Goal: Task Accomplishment & Management: Use online tool/utility

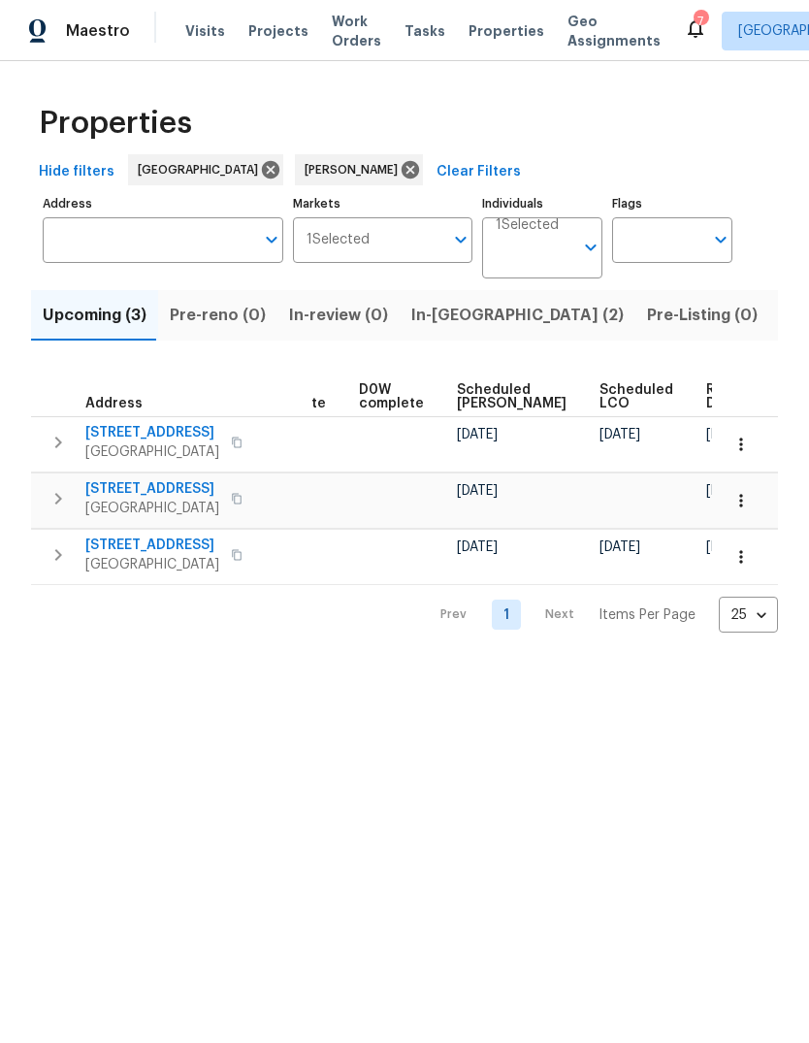
scroll to position [0, 488]
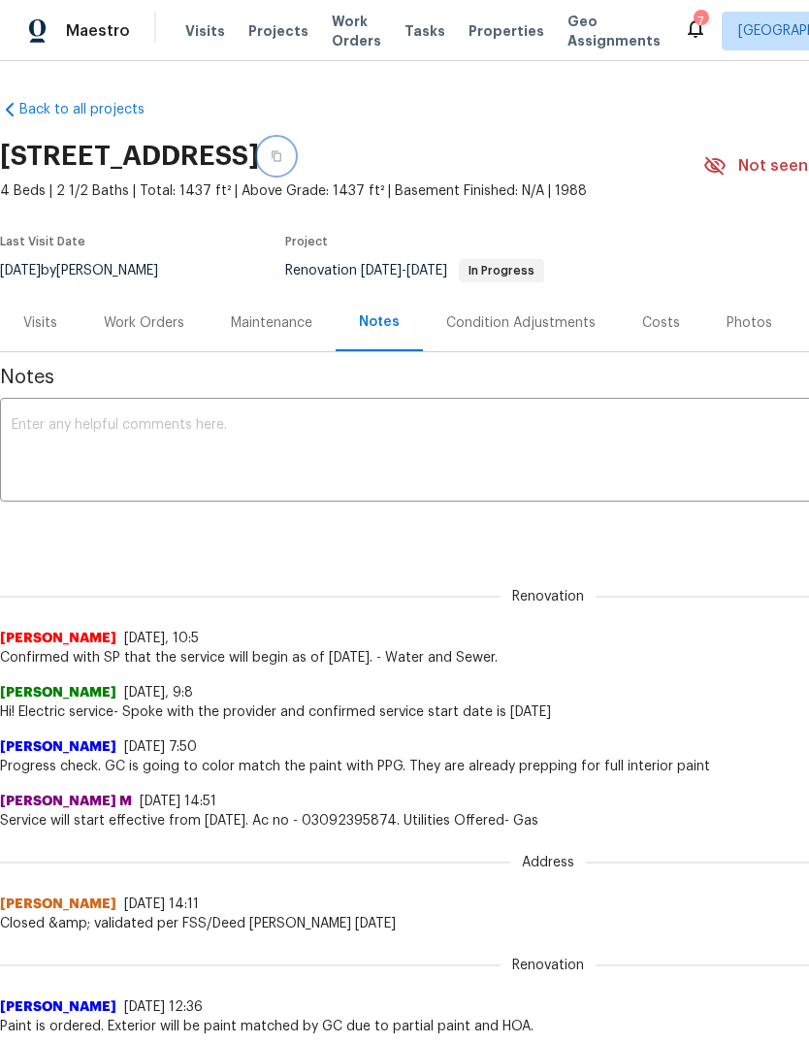
click at [281, 161] on icon "button" at bounding box center [277, 156] width 10 height 11
click at [282, 157] on icon "button" at bounding box center [277, 156] width 12 height 12
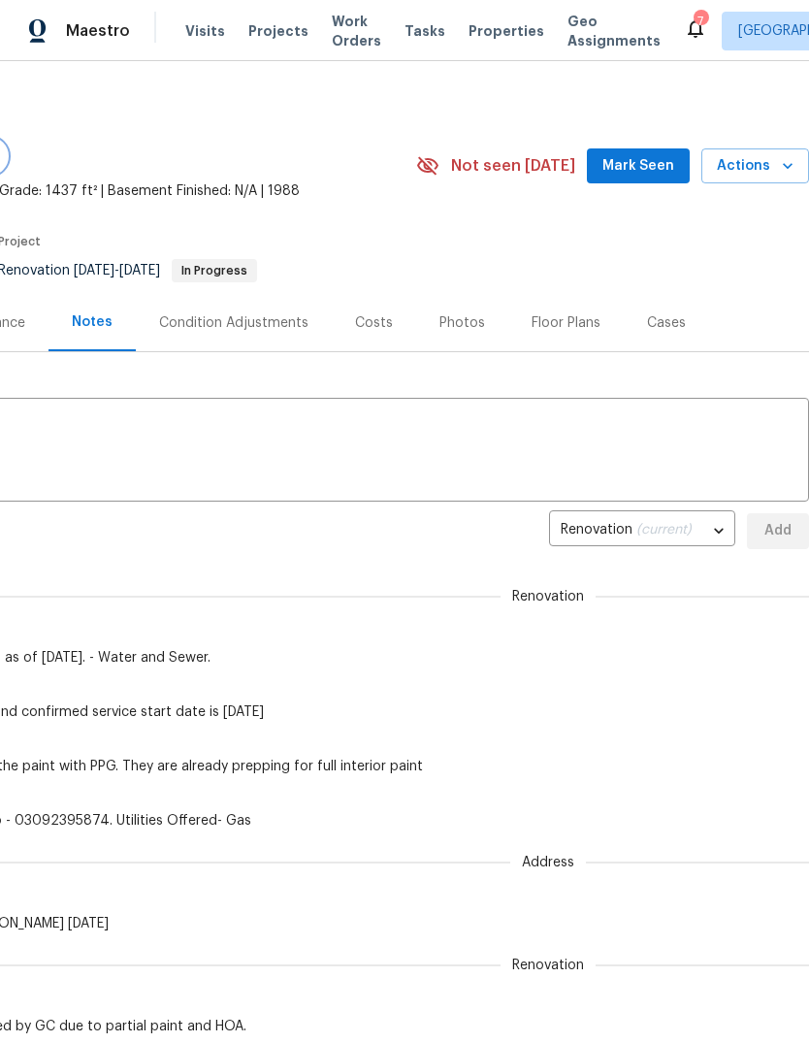
scroll to position [0, 287]
click at [658, 156] on span "Mark Seen" at bounding box center [638, 166] width 72 height 24
click at [753, 167] on span "Actions" at bounding box center [755, 166] width 77 height 24
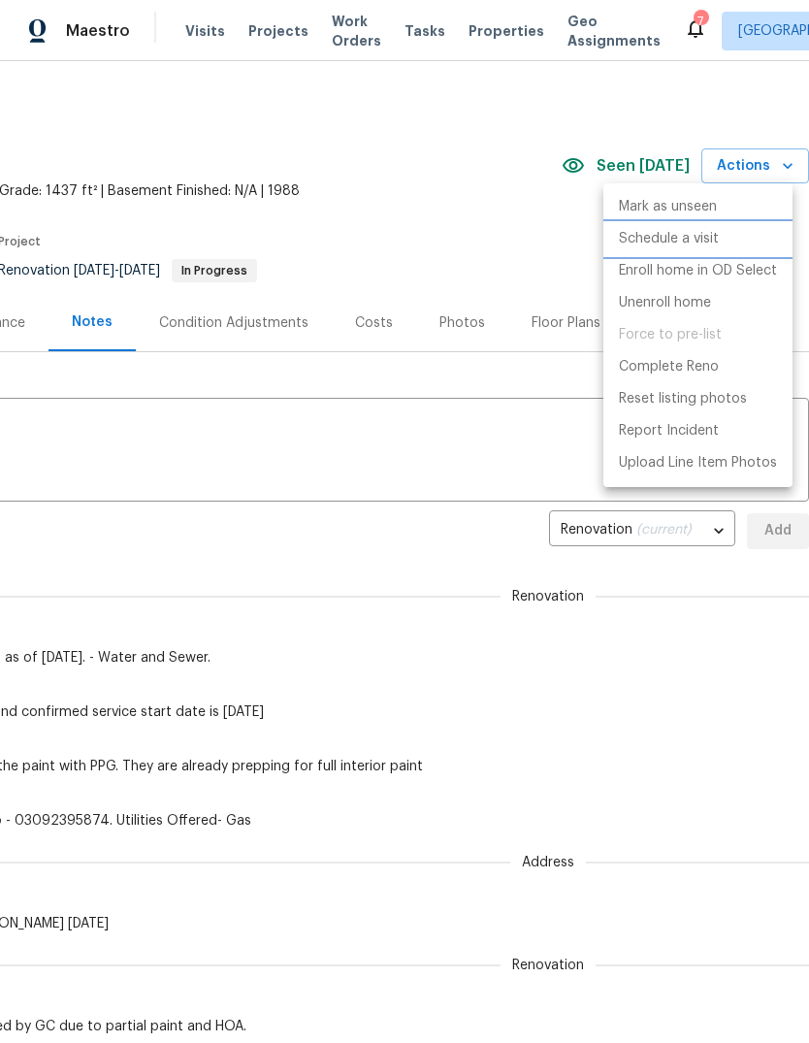
click at [697, 234] on p "Schedule a visit" at bounding box center [669, 239] width 100 height 20
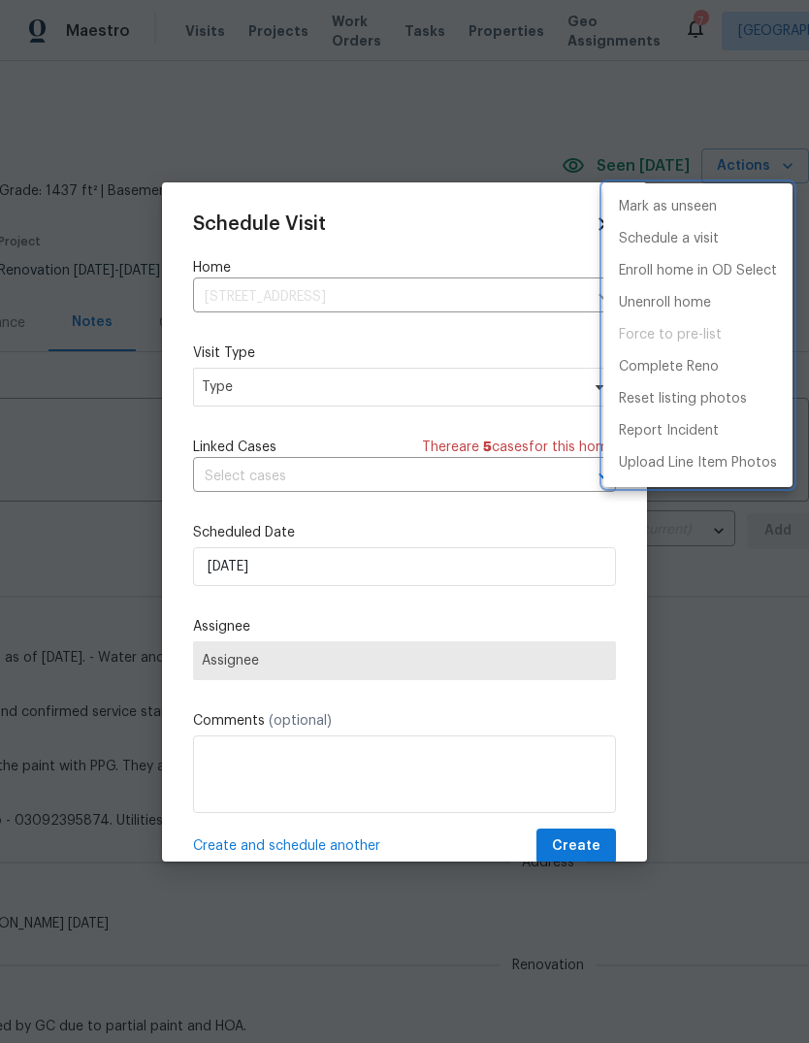
click at [307, 382] on div at bounding box center [404, 521] width 809 height 1043
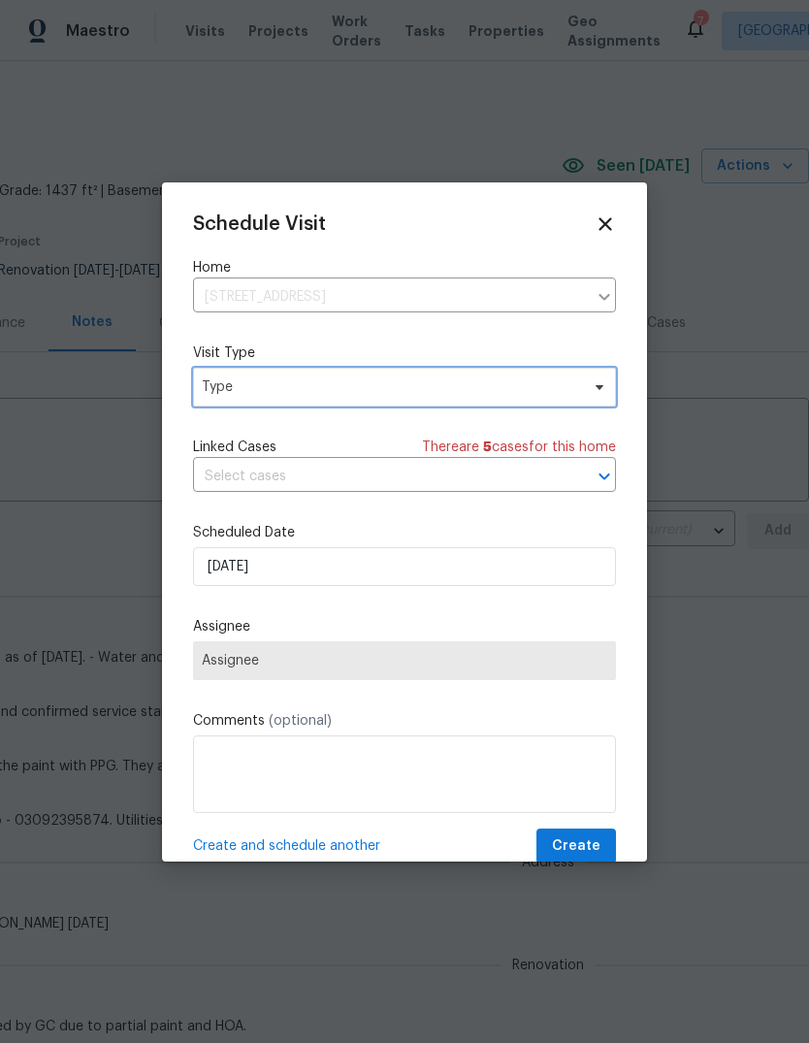
click at [365, 387] on span "Type" at bounding box center [390, 386] width 377 height 19
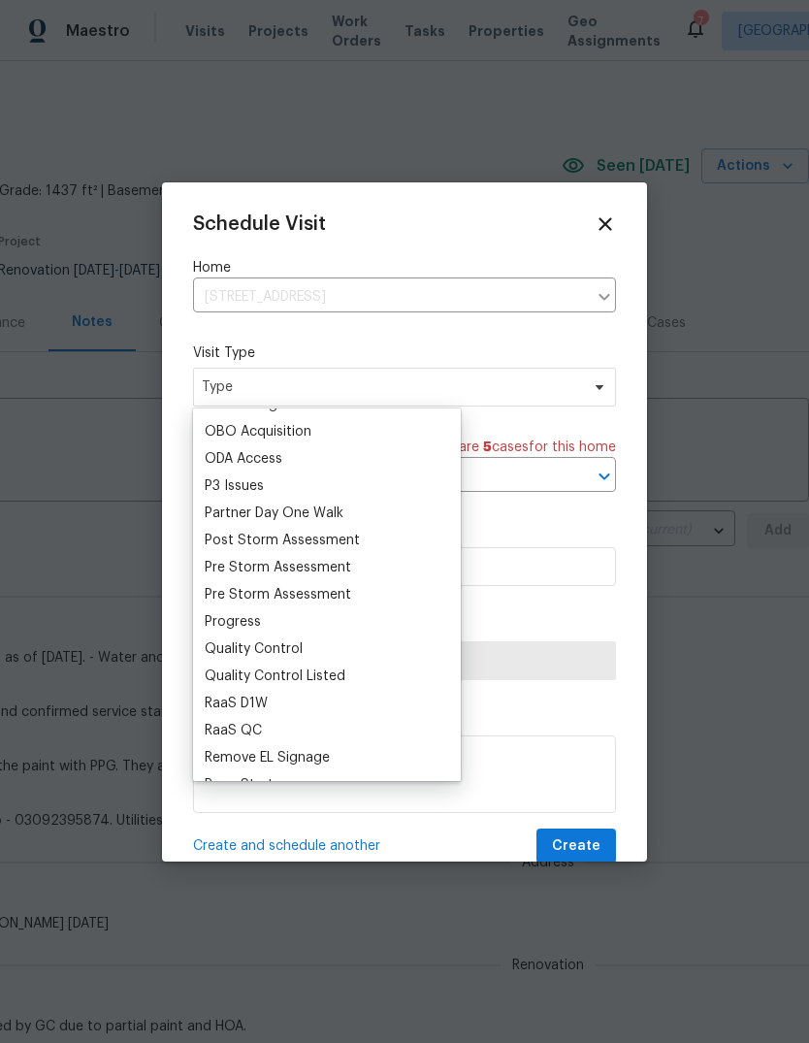
scroll to position [1205, 0]
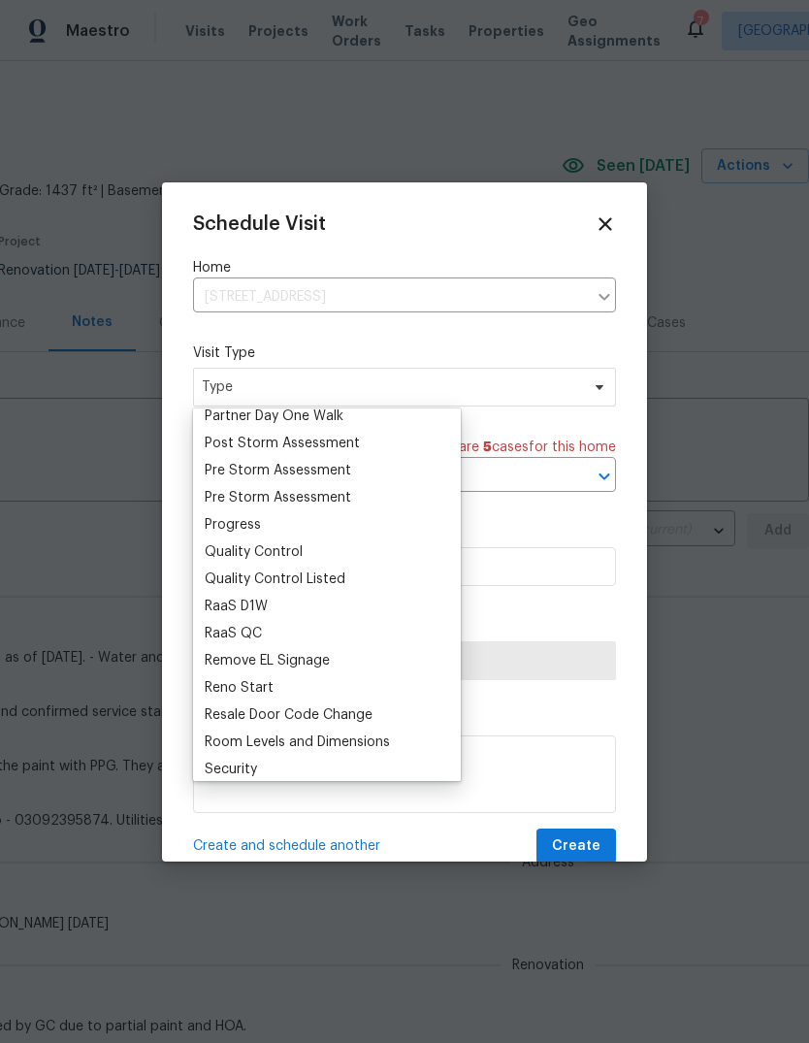
click at [249, 525] on div "Progress" at bounding box center [233, 524] width 56 height 19
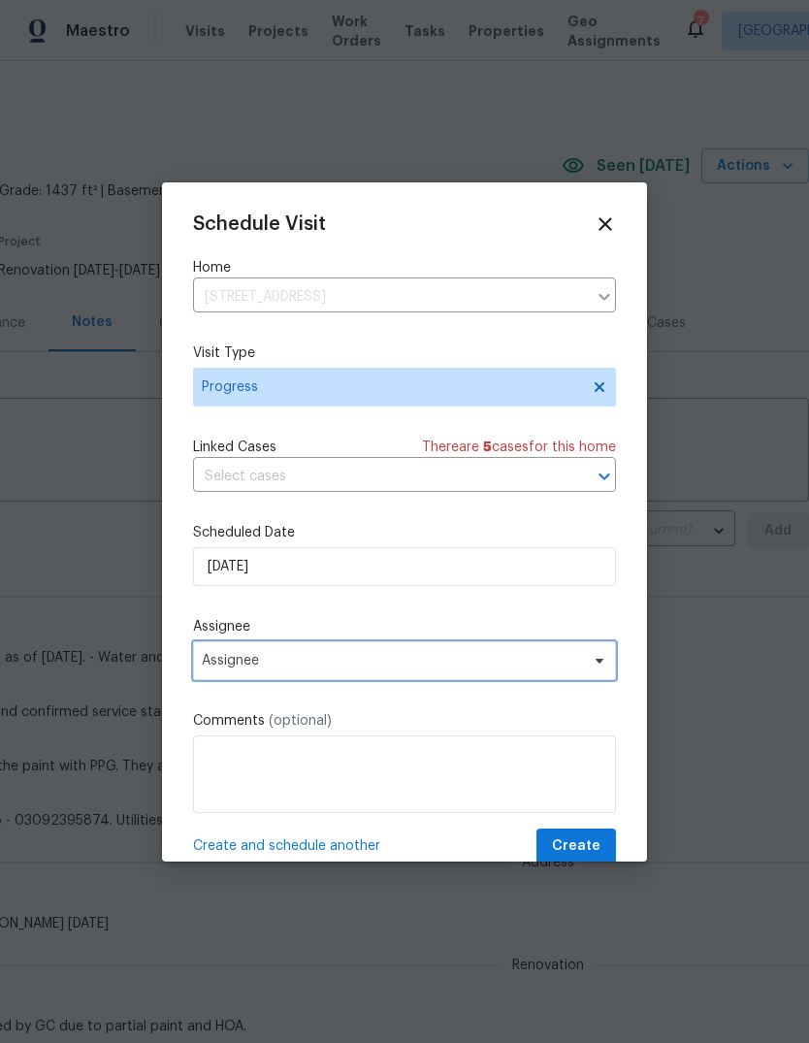
click at [583, 661] on span "Assignee" at bounding box center [404, 660] width 423 height 39
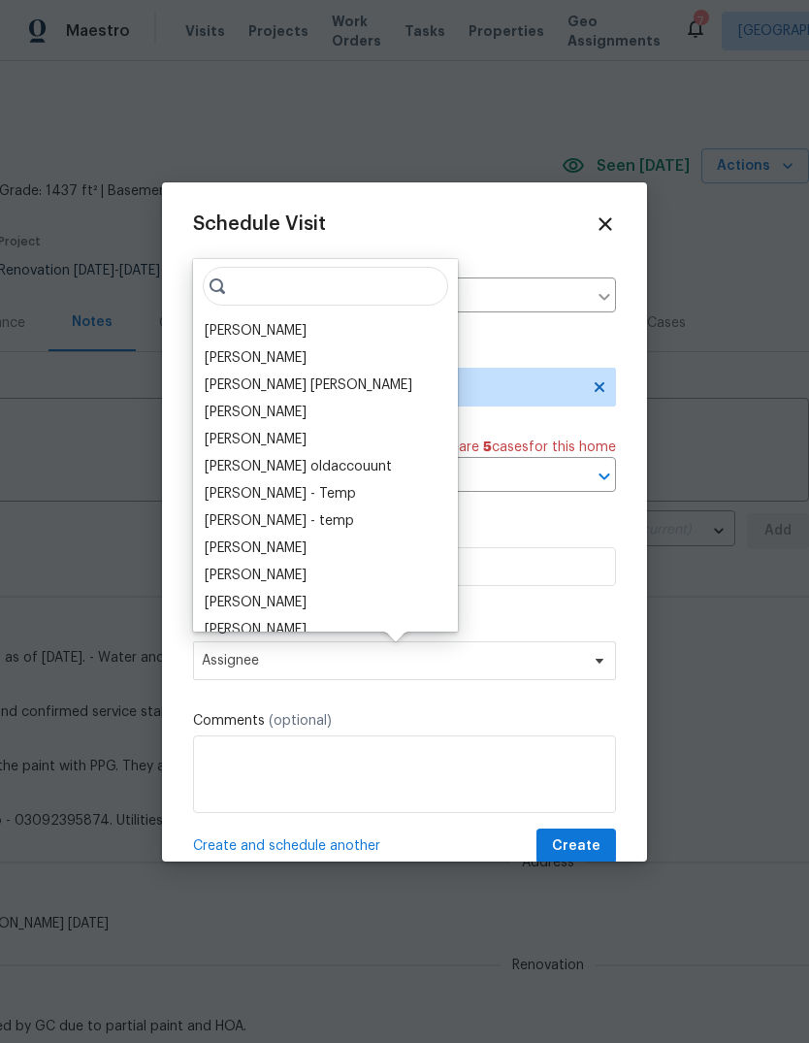
click at [260, 325] on div "[PERSON_NAME]" at bounding box center [256, 330] width 102 height 19
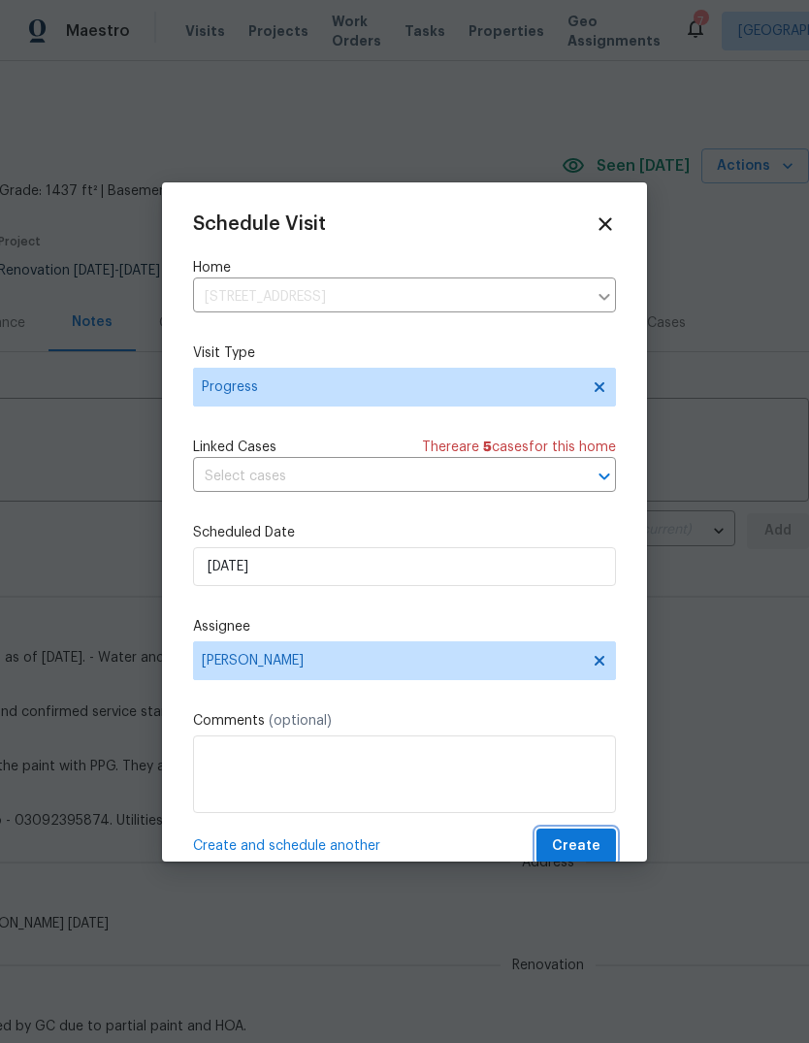
click at [596, 845] on span "Create" at bounding box center [576, 846] width 49 height 24
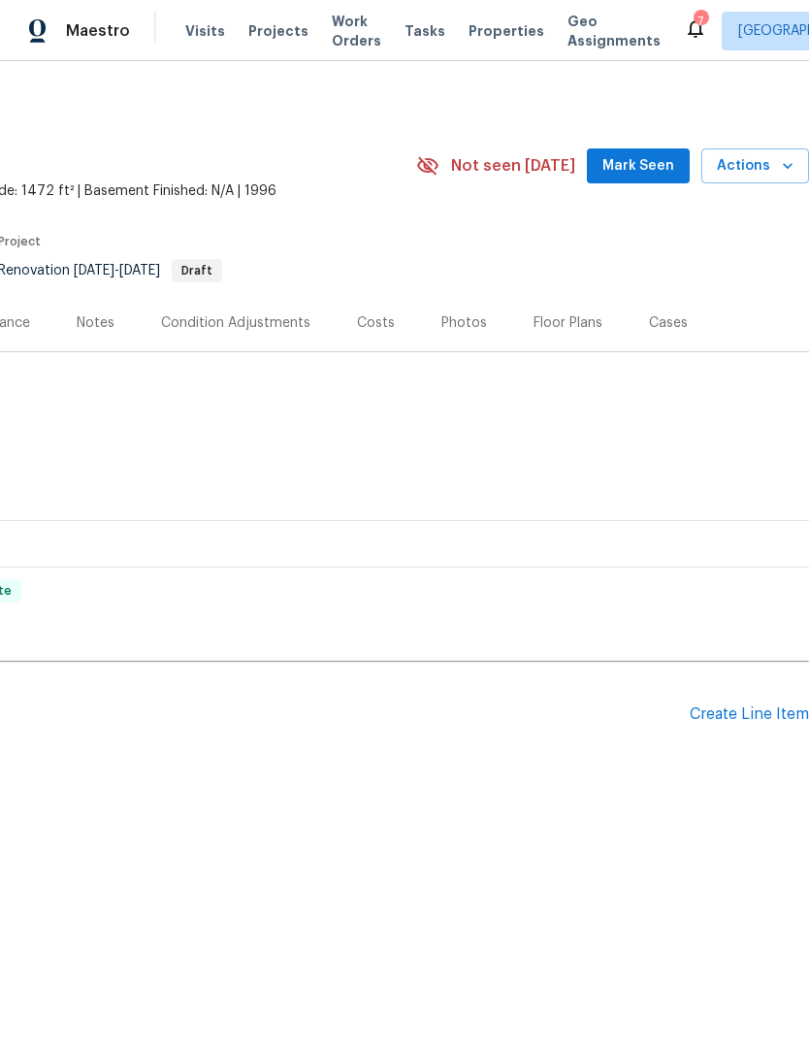
scroll to position [0, 287]
click at [646, 155] on span "Mark Seen" at bounding box center [638, 166] width 72 height 24
